Goal: Information Seeking & Learning: Find contact information

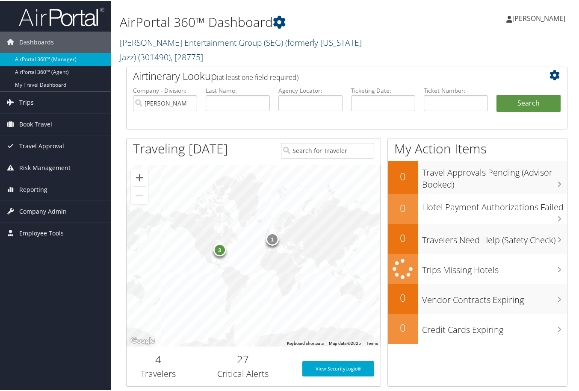
click at [231, 40] on link "Smith Entertainment Group (SEG) (formerly Utah Jazz) ( 301490 ) , [ 28775 ]" at bounding box center [241, 48] width 242 height 26
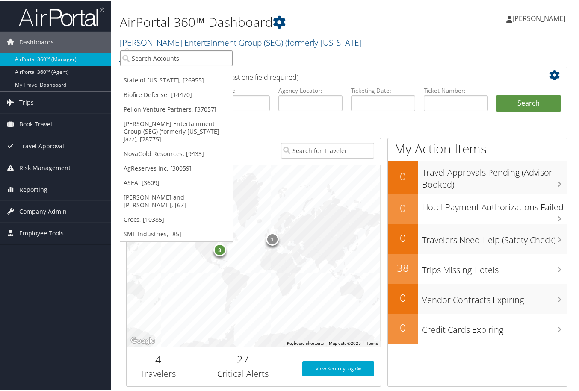
click at [163, 55] on input "search" at bounding box center [176, 57] width 112 height 16
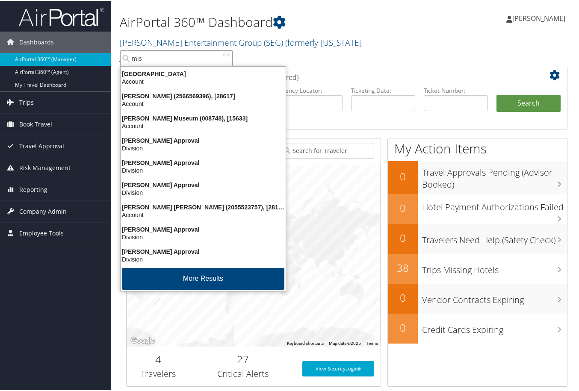
type input "misc"
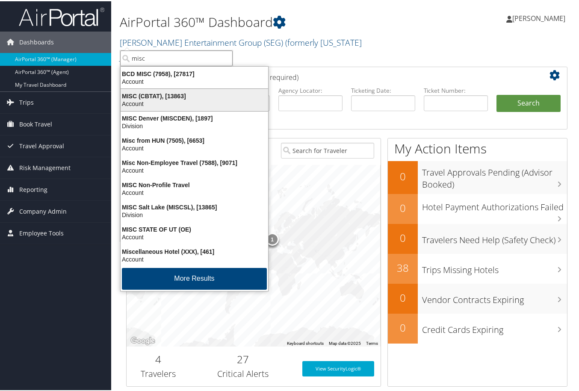
click at [152, 96] on div "MISC (CBTAT), [13863]" at bounding box center [194, 95] width 158 height 8
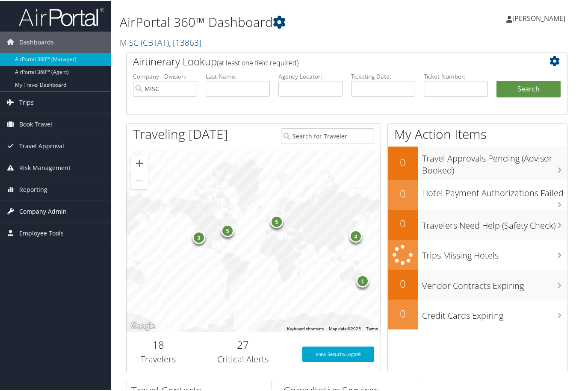
click at [53, 209] on span "Company Admin" at bounding box center [42, 210] width 47 height 21
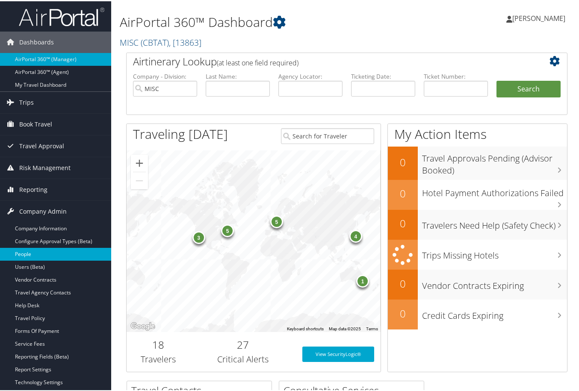
click at [28, 251] on link "People" at bounding box center [55, 253] width 111 height 13
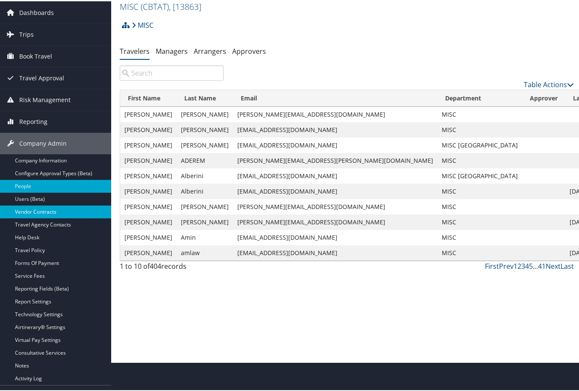
scroll to position [44, 0]
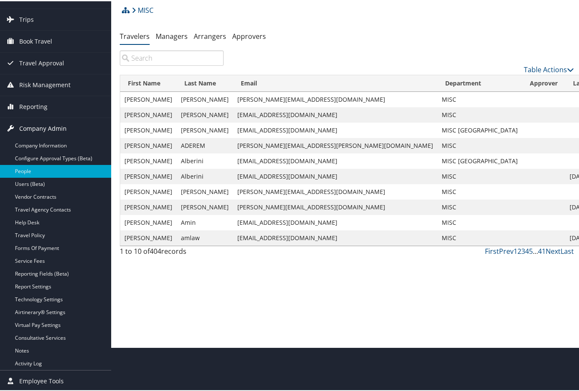
click at [39, 128] on span "Company Admin" at bounding box center [42, 127] width 47 height 21
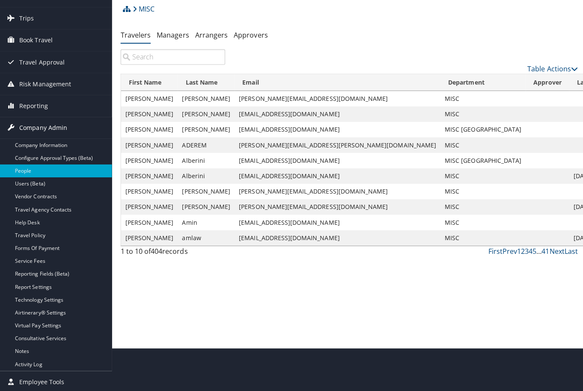
scroll to position [0, 0]
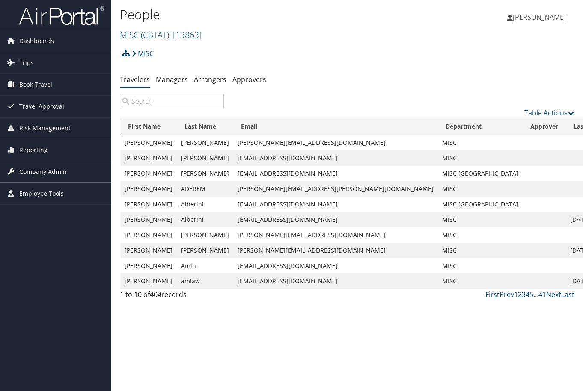
click at [47, 173] on span "Company Admin" at bounding box center [42, 171] width 47 height 21
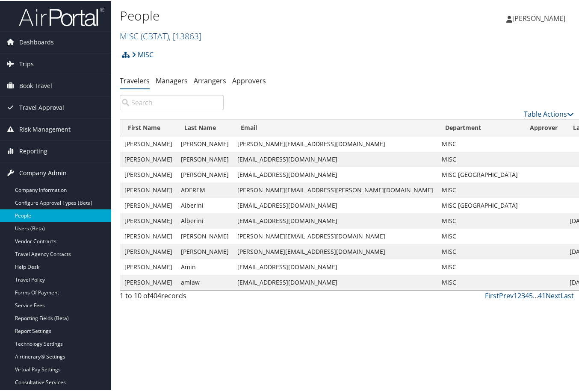
click at [44, 170] on span "Company Admin" at bounding box center [42, 171] width 47 height 21
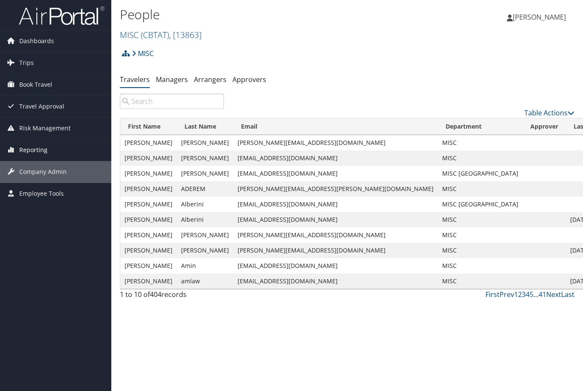
click at [37, 148] on span "Reporting" at bounding box center [33, 149] width 28 height 21
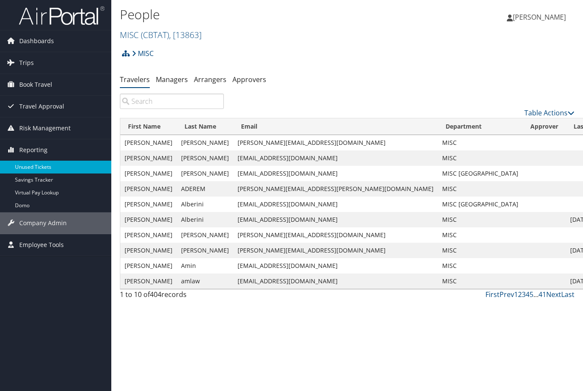
click at [29, 165] on link "Unused Tickets" at bounding box center [55, 167] width 111 height 13
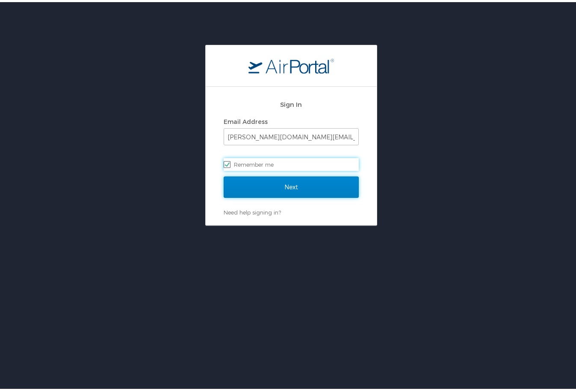
click at [255, 184] on input "Next" at bounding box center [291, 185] width 135 height 21
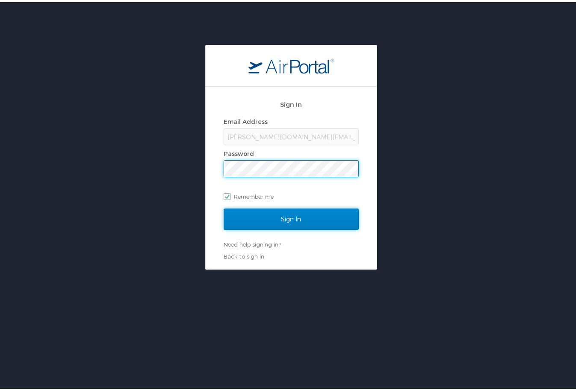
click at [294, 217] on input "Sign In" at bounding box center [291, 217] width 135 height 21
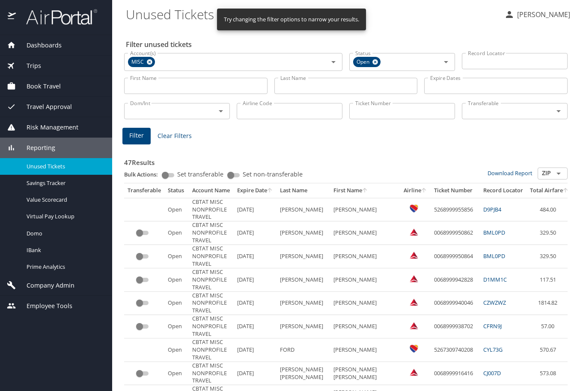
click at [305, 89] on input "Last Name" at bounding box center [345, 86] width 143 height 16
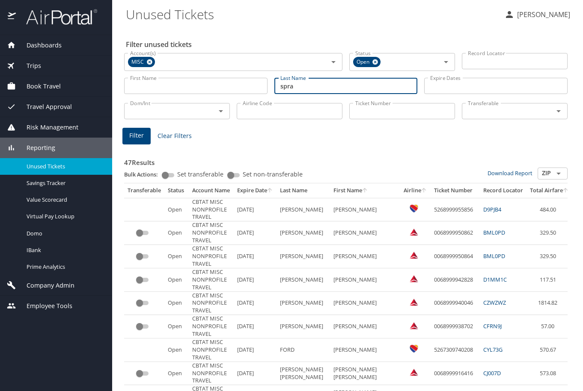
type input "spragins"
click at [139, 133] on span "Filter" at bounding box center [136, 135] width 15 height 11
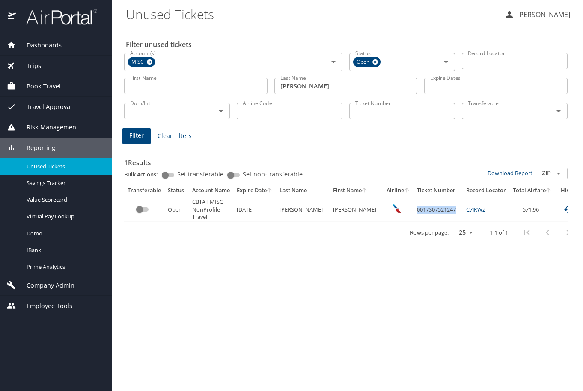
drag, startPoint x: 392, startPoint y: 210, endPoint x: 435, endPoint y: 206, distance: 43.9
click at [435, 206] on td "0017307521247" at bounding box center [437, 210] width 49 height 24
copy td "0017307521247"
click at [40, 42] on span "Dashboards" at bounding box center [39, 45] width 46 height 9
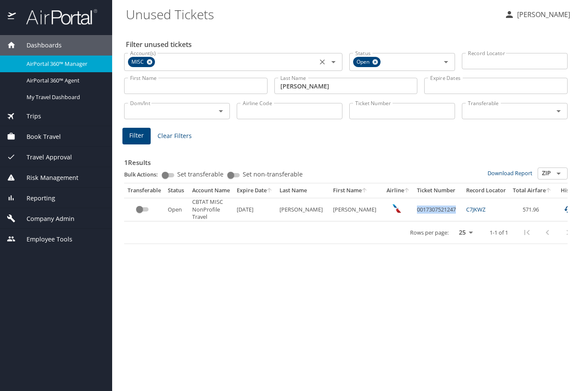
click at [148, 63] on icon at bounding box center [149, 61] width 6 height 9
click at [66, 63] on span "AirPortal 360™ Manager" at bounding box center [64, 64] width 75 height 8
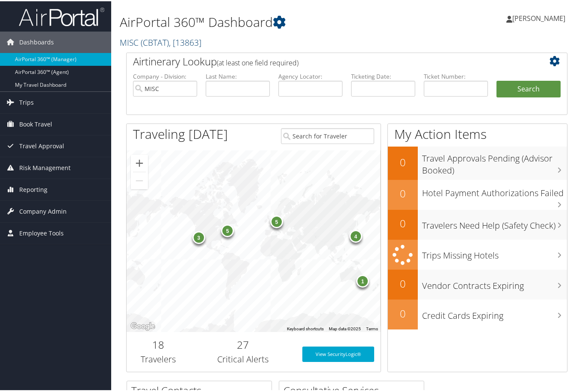
click at [176, 43] on span ", [ 13863 ]" at bounding box center [185, 41] width 33 height 12
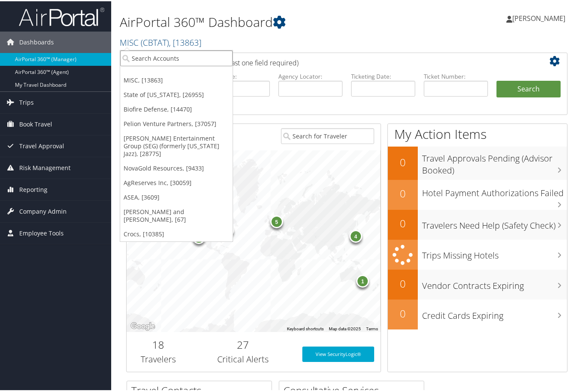
click at [162, 57] on input "search" at bounding box center [176, 57] width 112 height 16
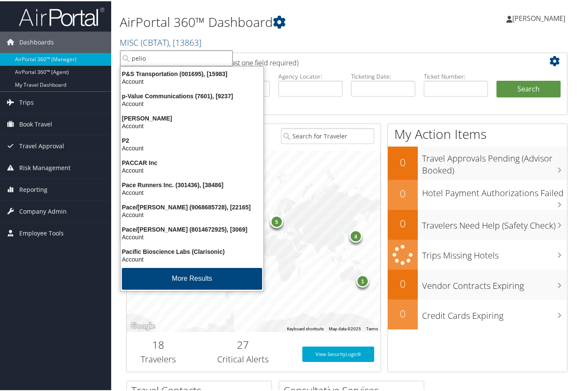
type input "pelion"
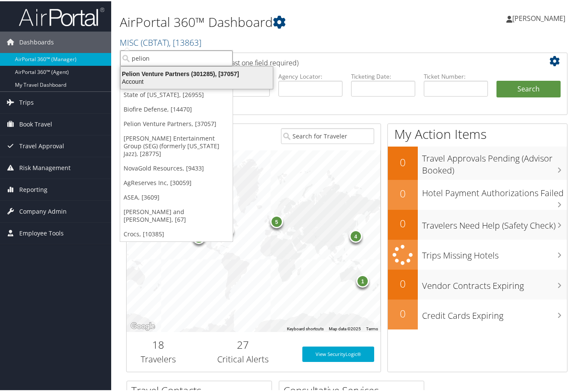
click at [151, 71] on div "Pelion Venture Partners (301285), [37057]" at bounding box center [196, 73] width 163 height 8
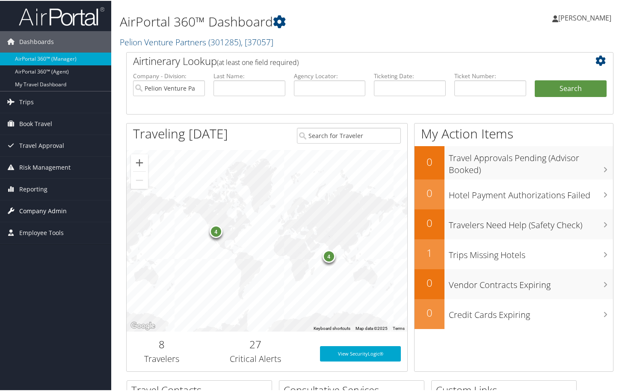
click at [45, 206] on span "Company Admin" at bounding box center [42, 210] width 47 height 21
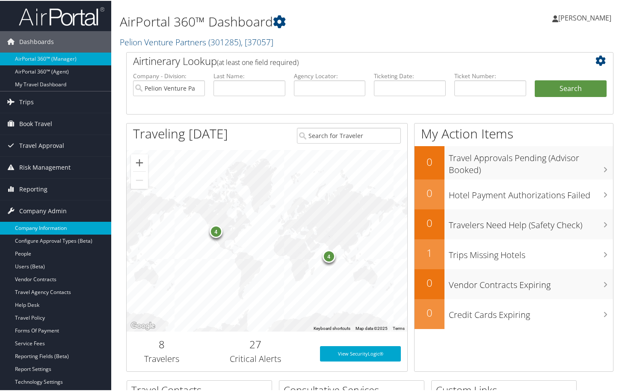
click at [34, 225] on link "Company Information" at bounding box center [55, 227] width 111 height 13
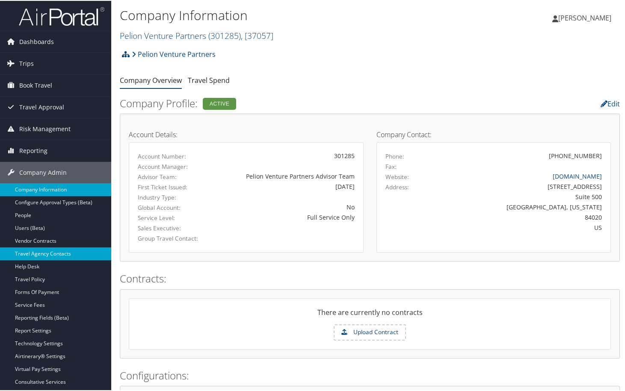
click at [51, 254] on link "Travel Agency Contacts" at bounding box center [55, 253] width 111 height 13
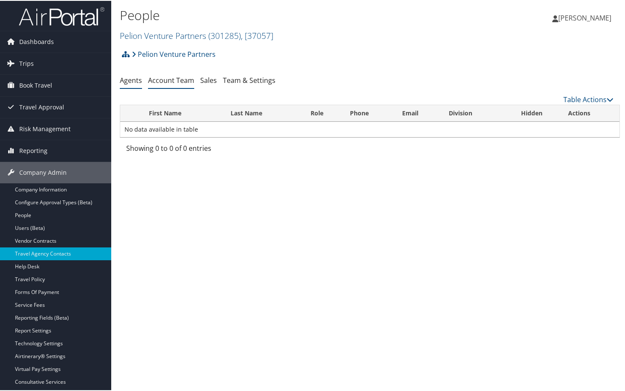
click at [173, 79] on link "Account Team" at bounding box center [171, 79] width 46 height 9
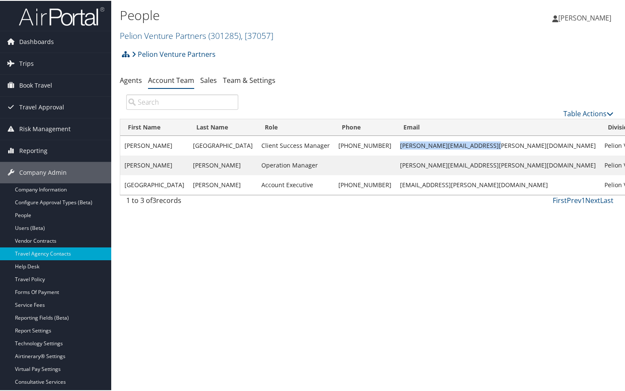
drag, startPoint x: 362, startPoint y: 144, endPoint x: 444, endPoint y: 145, distance: 81.3
click at [444, 145] on td "[PERSON_NAME][EMAIL_ADDRESS][PERSON_NAME][DOMAIN_NAME]" at bounding box center [498, 145] width 204 height 20
